Goal: Transaction & Acquisition: Subscribe to service/newsletter

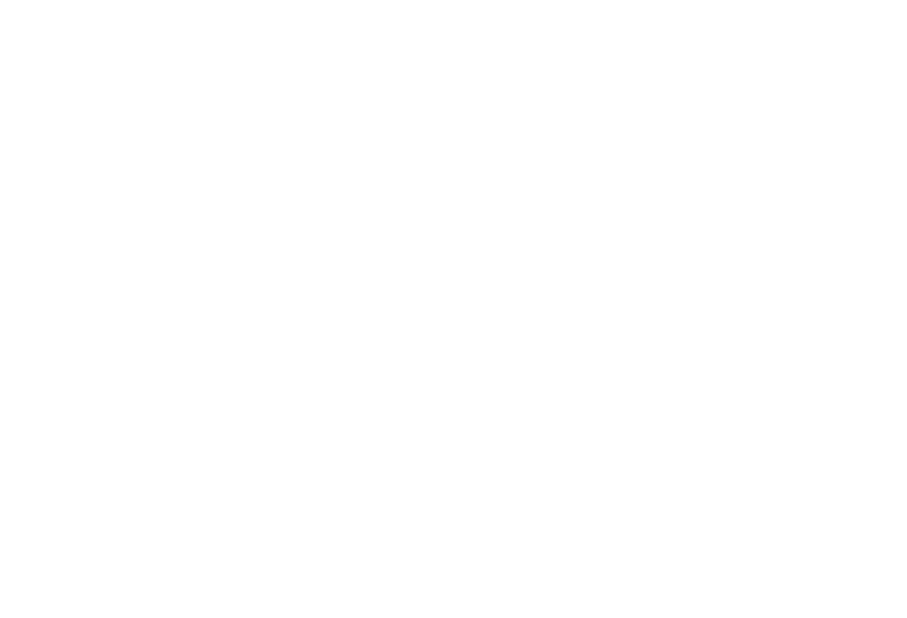
scroll to position [63, 0]
click at [822, 378] on div at bounding box center [453, 309] width 907 height 618
